Goal: Task Accomplishment & Management: Use online tool/utility

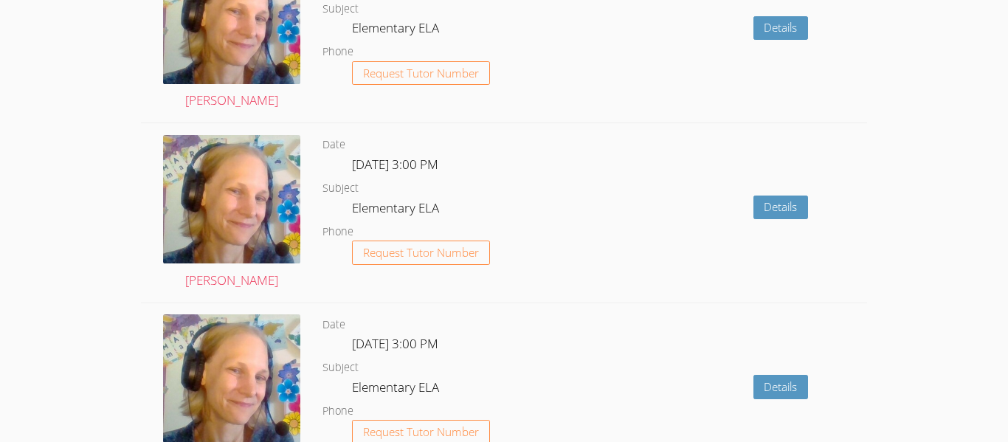
scroll to position [1407, 0]
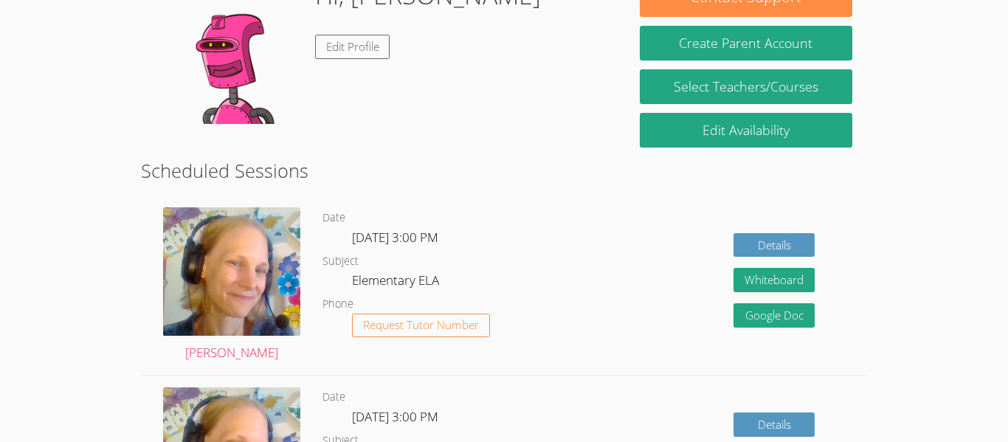
scroll to position [264, 0]
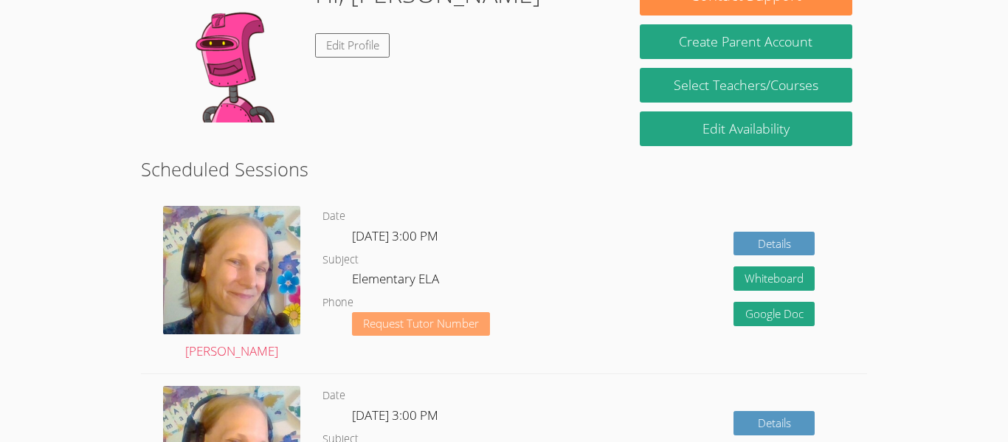
click at [466, 318] on span "Request Tutor Number" at bounding box center [421, 323] width 116 height 11
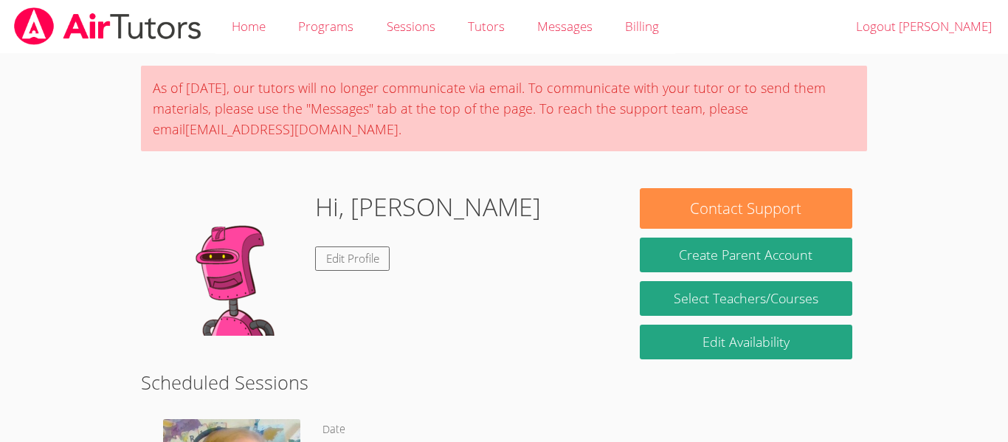
scroll to position [213, 0]
